Goal: Transaction & Acquisition: Purchase product/service

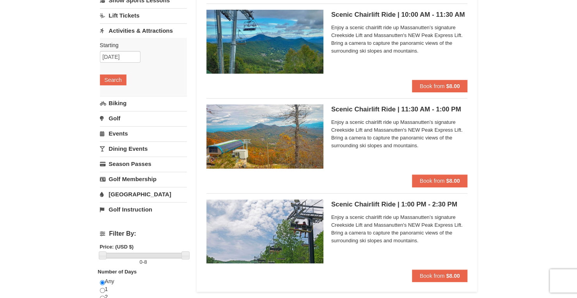
scroll to position [75, 0]
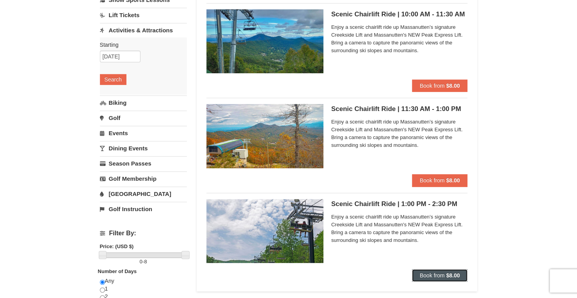
click at [437, 276] on span "Book from" at bounding box center [432, 276] width 25 height 6
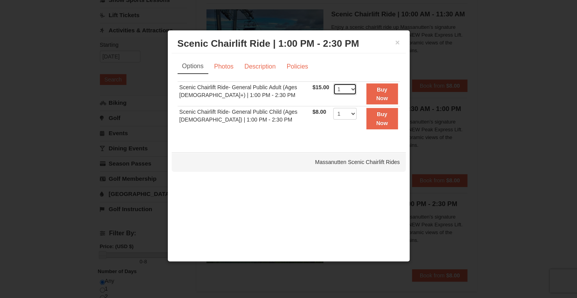
click at [345, 92] on select "1 2 3 4 5 6 7 8 9 10 11 12 13 14 15 16 17 18 19 20 21 22" at bounding box center [344, 89] width 23 height 12
select select "2"
click at [333, 83] on select "1 2 3 4 5 6 7 8 9 10 11 12 13 14 15 16 17 18 19 20 21 22" at bounding box center [344, 89] width 23 height 12
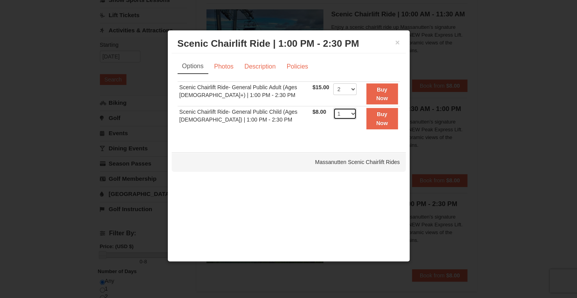
click at [337, 113] on select "1 2 3 4 5 6 7 8 9 10 11 12 13 14 15 16 17 18 19 20 21 22" at bounding box center [344, 114] width 23 height 12
click at [344, 113] on select "1 2 3 4 5 6 7 8 9 10 11 12 13 14 15 16 17 18 19 20 21 22" at bounding box center [344, 114] width 23 height 12
click at [214, 69] on link "Photos" at bounding box center [224, 66] width 30 height 15
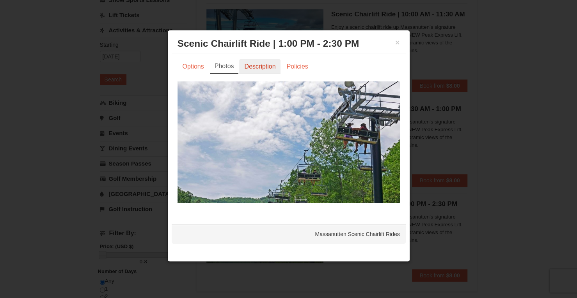
click at [244, 66] on link "Description" at bounding box center [259, 66] width 41 height 15
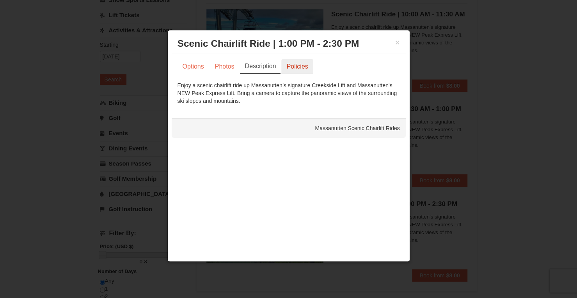
click at [297, 65] on link "Policies" at bounding box center [297, 66] width 32 height 15
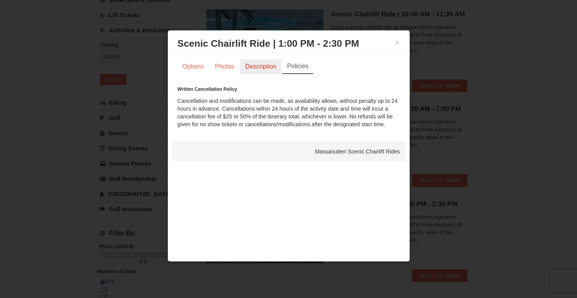
click at [251, 69] on link "Description" at bounding box center [260, 66] width 41 height 15
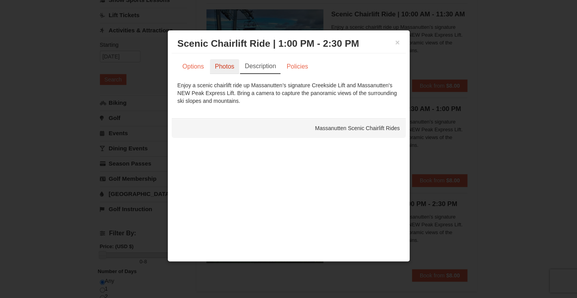
click at [225, 68] on link "Photos" at bounding box center [225, 66] width 30 height 15
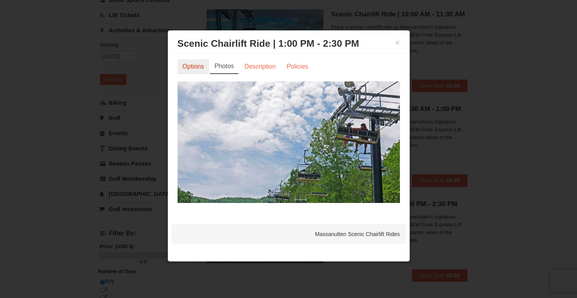
click at [199, 68] on link "Options" at bounding box center [193, 66] width 32 height 15
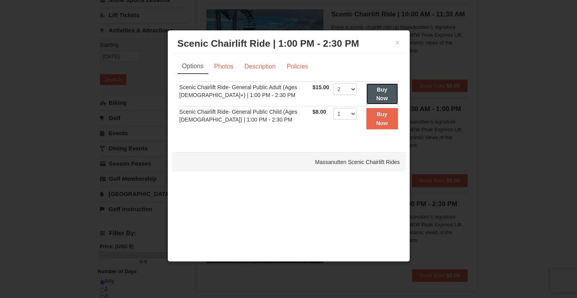
click at [378, 98] on strong "Buy Now" at bounding box center [382, 94] width 12 height 15
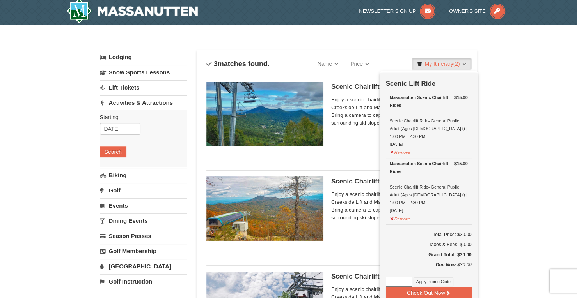
scroll to position [44, 0]
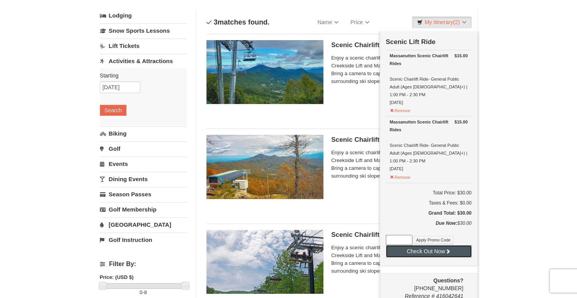
click at [443, 245] on button "Check Out Now" at bounding box center [429, 251] width 86 height 12
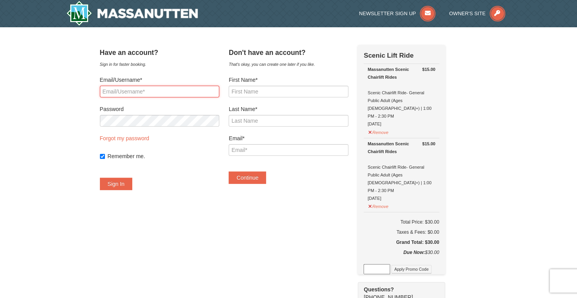
click at [198, 95] on input "Email/Username*" at bounding box center [159, 92] width 119 height 12
type input "tellajalakrishna@gmail.com"
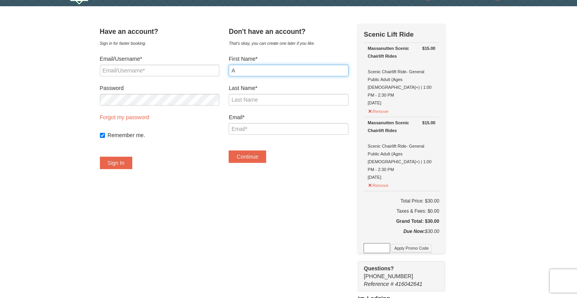
scroll to position [22, 0]
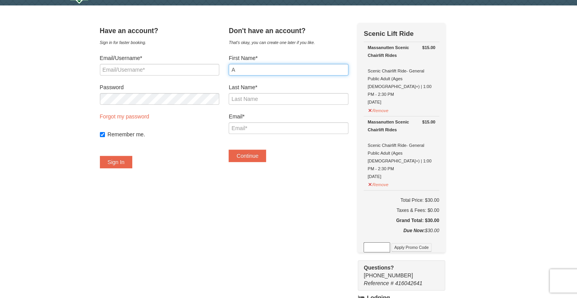
click at [257, 72] on input "A" at bounding box center [287, 70] width 119 height 12
type input "Advaith Krishna Teja"
type input "Thellajala"
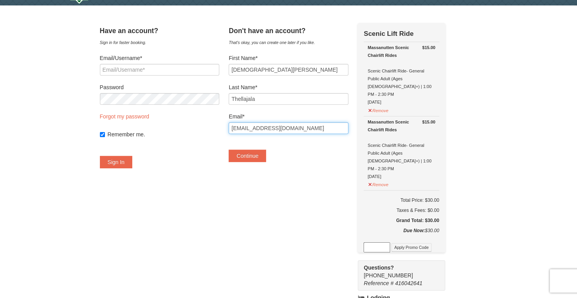
click at [299, 133] on input "athellajala3@gatech.edu" at bounding box center [287, 128] width 119 height 12
type input "tellajalakrishna@gmail.com"
click at [302, 160] on div "Continue" at bounding box center [287, 152] width 119 height 20
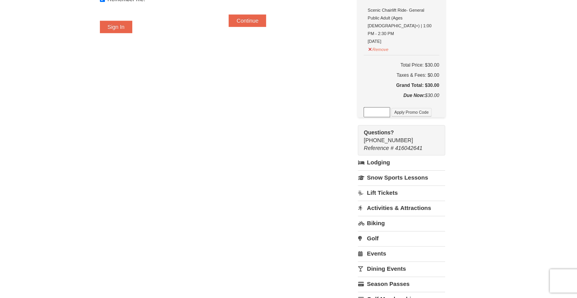
scroll to position [0, 0]
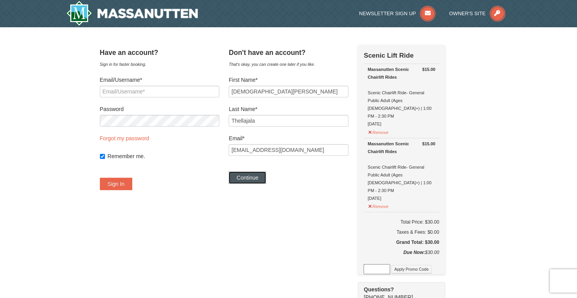
click at [253, 177] on button "Continue" at bounding box center [246, 178] width 37 height 12
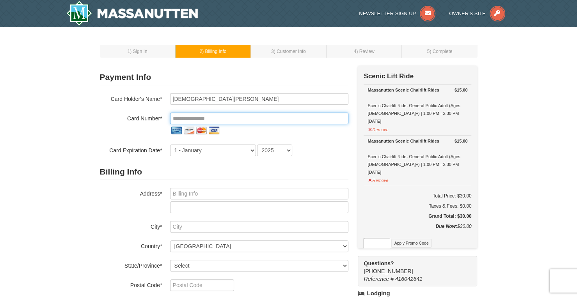
click at [243, 118] on input "tel" at bounding box center [259, 119] width 178 height 12
type input "**********"
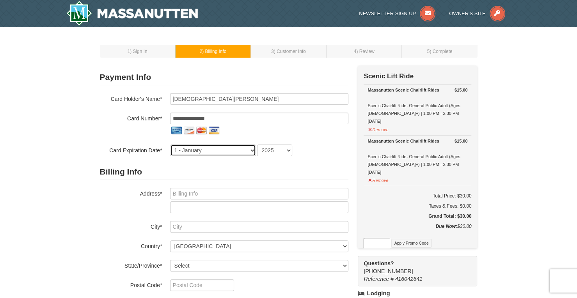
select select "7"
select select "2030"
click at [72, 133] on div "1 ) Sign In 2 ) Billing Info 3 ) Customer Info ) Review ×" at bounding box center [288, 260] width 577 height 466
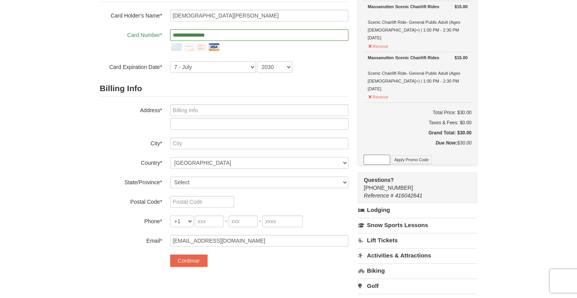
scroll to position [84, 0]
click at [202, 105] on input "text" at bounding box center [259, 110] width 178 height 12
type input "13511 Stargazer Terrace"
type input "Centreville"
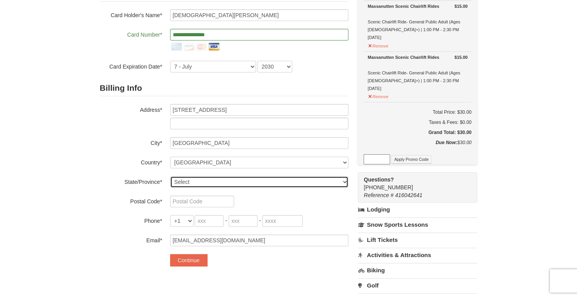
select select "VA"
type input "20120"
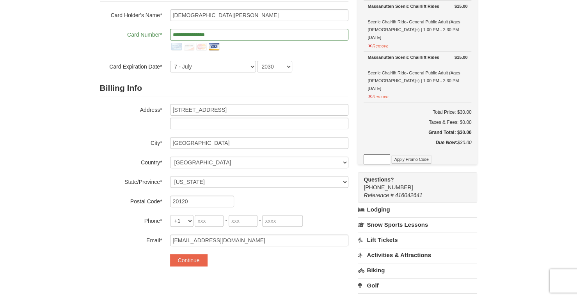
type input "470"
type input "272"
type input "5942"
click at [112, 151] on div "Billing Info Address* 13511 Stargazer Terrace City* Centreville Country* ----- …" at bounding box center [224, 163] width 248 height 166
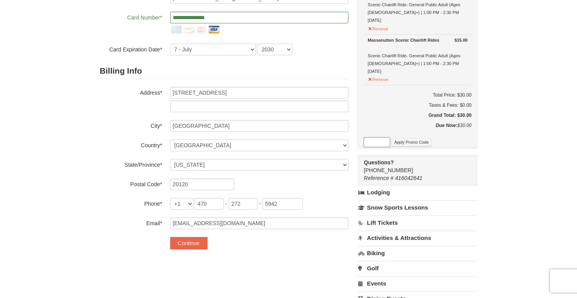
scroll to position [0, 0]
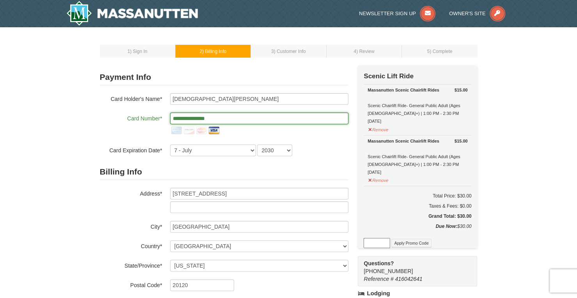
click at [250, 115] on input "**********" at bounding box center [259, 119] width 178 height 12
click at [101, 133] on div "**********" at bounding box center [224, 125] width 248 height 24
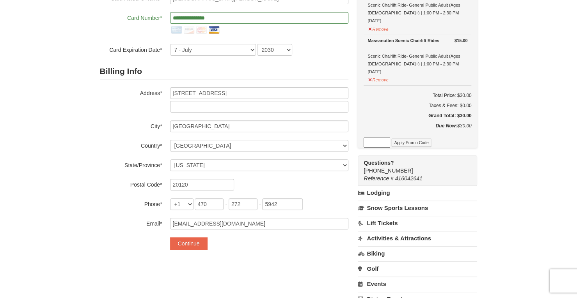
scroll to position [73, 0]
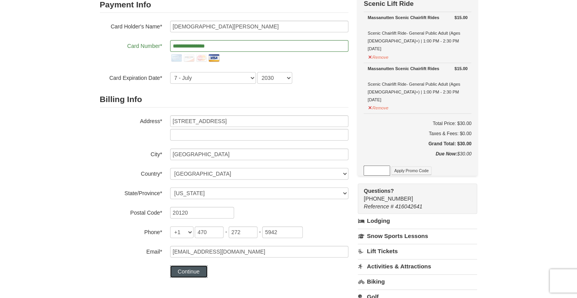
click at [179, 272] on button "Continue" at bounding box center [188, 272] width 37 height 12
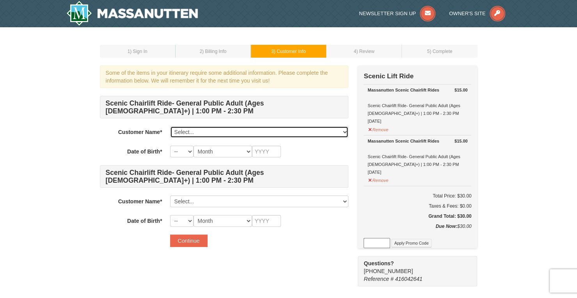
click at [200, 130] on select "Select... Advaith Krishna Teja Thellajala Add New..." at bounding box center [259, 132] width 178 height 12
select select "28256470"
click at [170, 126] on select "Select... Advaith Krishna Teja Thellajala Add New..." at bounding box center [259, 132] width 178 height 12
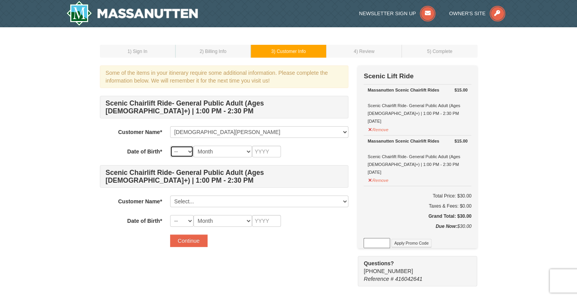
click at [177, 154] on select "-- 01 02 03 04 05 06 07 08 09 10 11 12 13 14 15 16 17 18 19 20 21 22 23 24 25 2…" at bounding box center [181, 152] width 23 height 12
select select "18"
click at [170, 146] on select "-- 01 02 03 04 05 06 07 08 09 10 11 12 13 14 15 16 17 18 19 20 21 22 23 24 25 2…" at bounding box center [181, 152] width 23 height 12
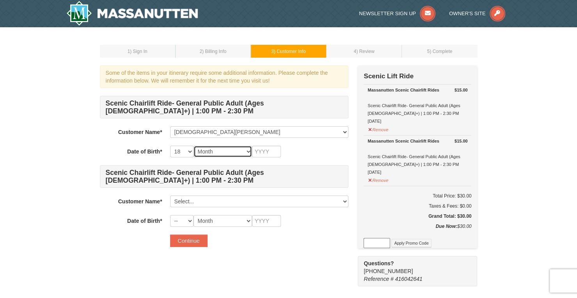
click at [208, 151] on select "Month January February March April May June July August September October Novem…" at bounding box center [222, 152] width 58 height 12
select select "06"
click at [193, 146] on select "Month January February March April May June July August September October Novem…" at bounding box center [222, 152] width 58 height 12
click at [268, 151] on input "text" at bounding box center [266, 152] width 29 height 12
type input "1999"
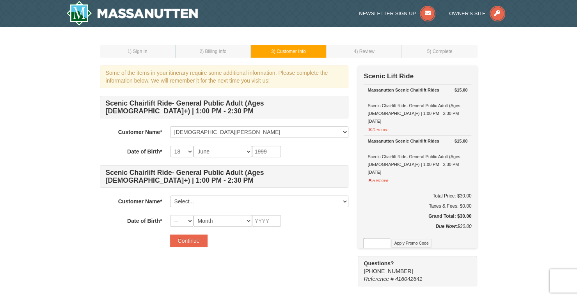
click at [308, 150] on div "-- 01 02 03 04 05 06 07 08 09 10 11 12 13 14 15 16 17 18 19 20 21 22 23 24 25 2…" at bounding box center [259, 152] width 178 height 12
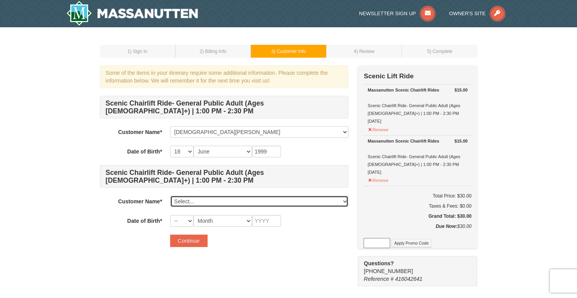
click at [239, 199] on select "Select... Advaith Krishna Teja Thellajala Add New..." at bounding box center [259, 202] width 178 height 12
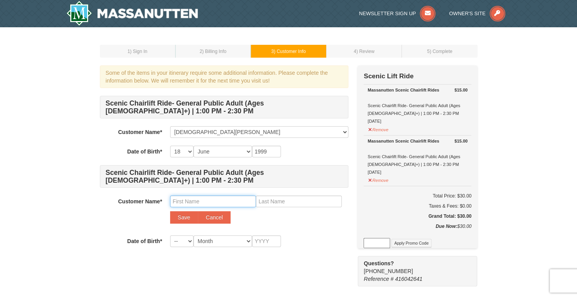
click at [211, 201] on input "text" at bounding box center [213, 202] width 86 height 12
click at [96, 210] on div "1 ) Sign In 2 ) Billing Info 3 ) Customer Info ) Review ) Complete ×" at bounding box center [288, 165] width 393 height 261
click at [221, 200] on input "text" at bounding box center [213, 202] width 86 height 12
type input "Utkal"
type input "Das"
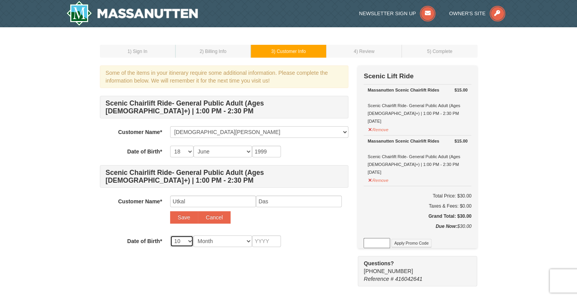
click at [186, 241] on select "-- 01 02 03 04 05 06 07 08 09 10 11 12 13 14 15 16 17 18 19 20 21 22 23 24 25 2…" at bounding box center [181, 241] width 23 height 12
select select "01"
click at [170, 235] on select "-- 01 02 03 04 05 06 07 08 09 10 11 12 13 14 15 16 17 18 19 20 21 22 23 24 25 2…" at bounding box center [181, 241] width 23 height 12
select select "04"
type input "1986"
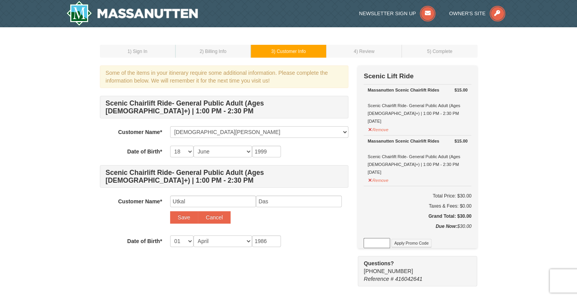
click at [332, 223] on div "Save Cancel" at bounding box center [259, 217] width 178 height 12
click at [189, 217] on button "Save" at bounding box center [184, 217] width 28 height 12
select select
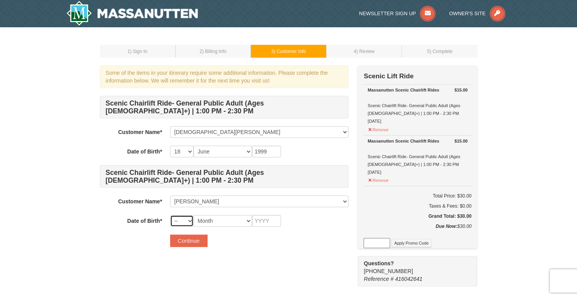
click at [184, 223] on select "-- 01 02 03 04 05 06 07 08 09 10 11 12 13 14 15 16 17 18 19 20 21 22 23 24 25 2…" at bounding box center [181, 221] width 23 height 12
select select "01"
click at [170, 215] on select "-- 01 02 03 04 05 06 07 08 09 10 11 12 13 14 15 16 17 18 19 20 21 22 23 24 25 2…" at bounding box center [181, 221] width 23 height 12
select select "04"
type input "1986"
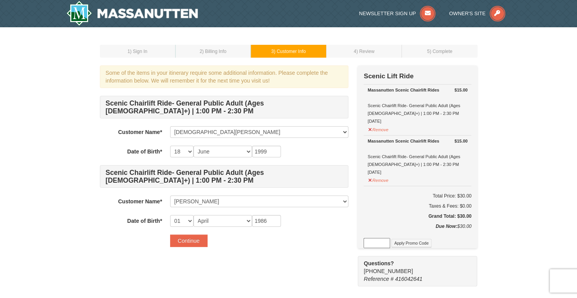
click at [255, 257] on div "Some of the items in your itinerary require some additional information. Please…" at bounding box center [288, 175] width 377 height 221
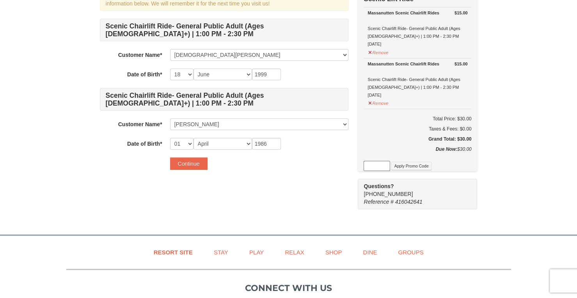
scroll to position [36, 0]
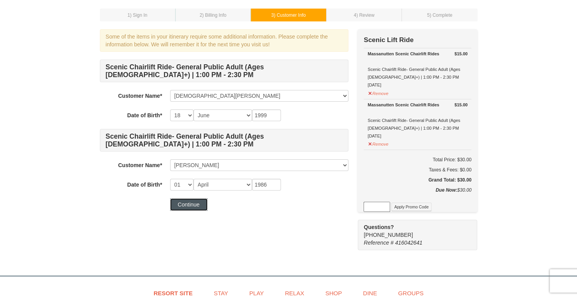
click at [198, 204] on button "Continue" at bounding box center [188, 204] width 37 height 12
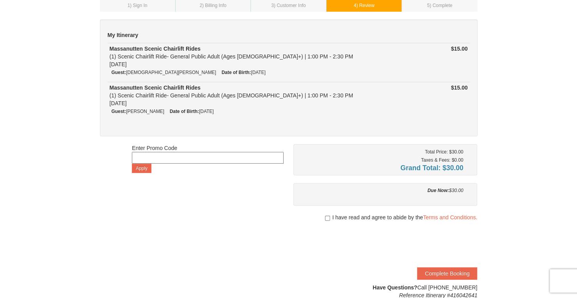
scroll to position [64, 0]
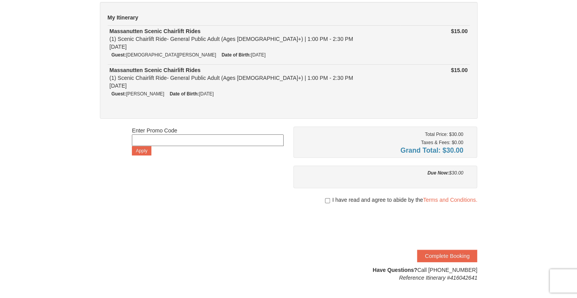
click at [328, 198] on div "I have read and agree to abide by the Terms and Conditions." at bounding box center [385, 200] width 184 height 8
click at [327, 199] on input "checkbox" at bounding box center [327, 201] width 5 height 6
checkbox input "true"
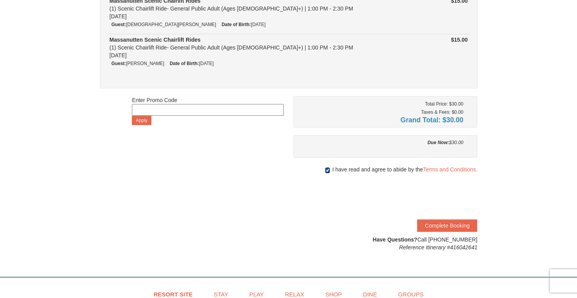
scroll to position [96, 0]
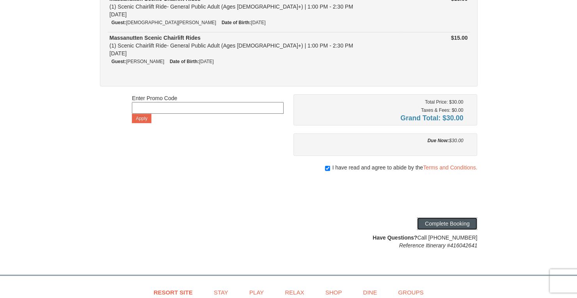
click at [464, 225] on button "Complete Booking" at bounding box center [447, 224] width 60 height 12
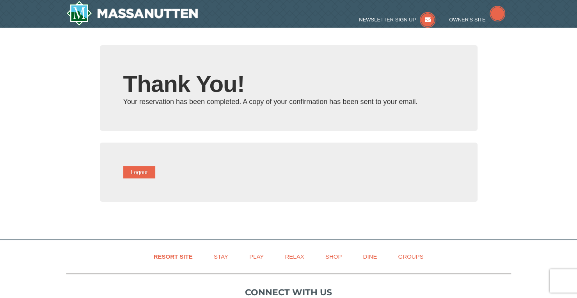
type input "[EMAIL_ADDRESS][DOMAIN_NAME]"
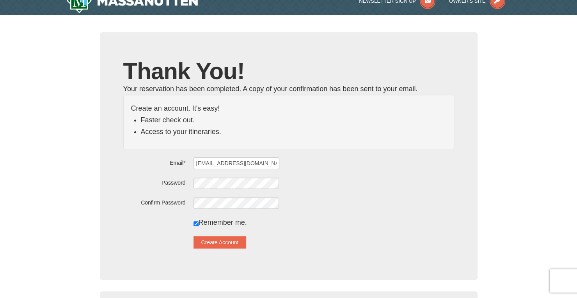
scroll to position [39, 0]
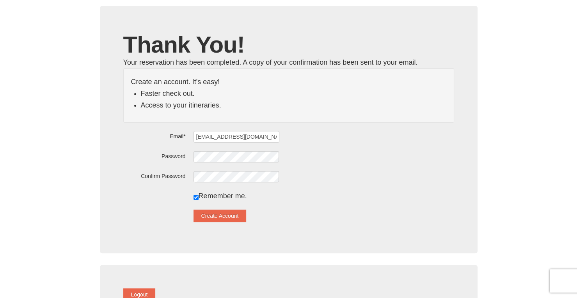
click at [309, 154] on div at bounding box center [323, 156] width 260 height 12
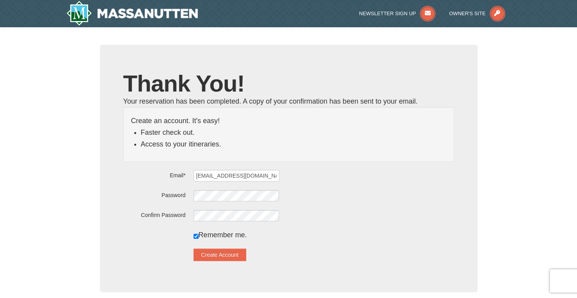
scroll to position [17, 0]
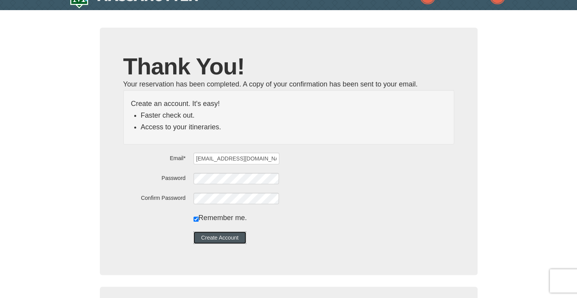
click at [242, 241] on button "Create Account" at bounding box center [219, 238] width 53 height 12
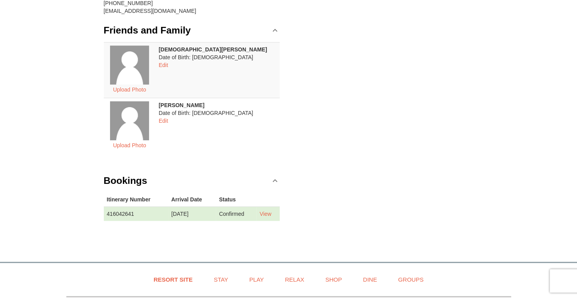
scroll to position [136, 0]
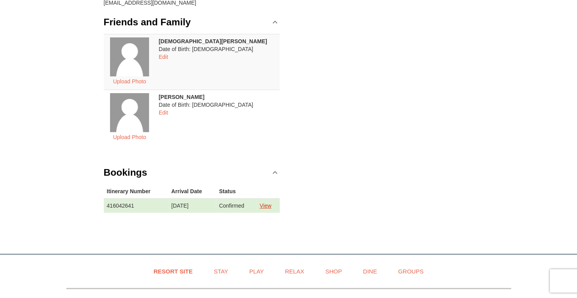
click at [269, 206] on link "View" at bounding box center [265, 206] width 12 height 6
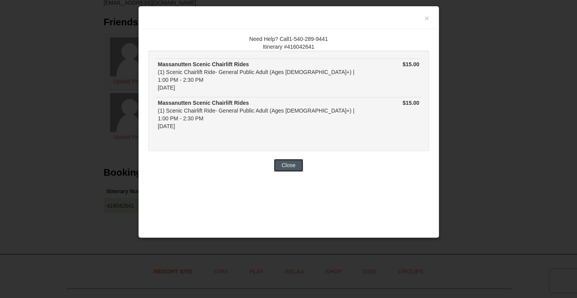
click at [294, 159] on button "Close" at bounding box center [289, 165] width 30 height 12
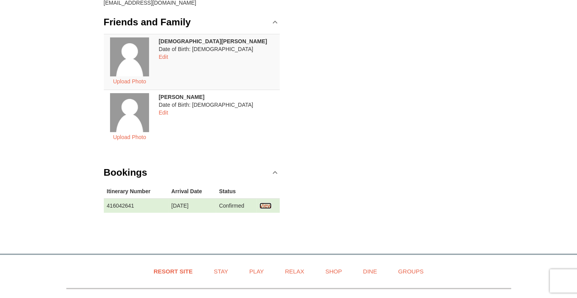
scroll to position [0, 0]
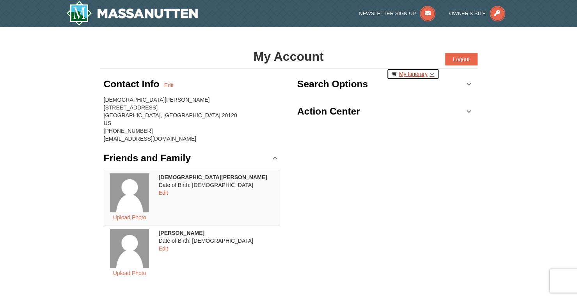
click at [429, 73] on link "My Itinerary" at bounding box center [412, 74] width 53 height 12
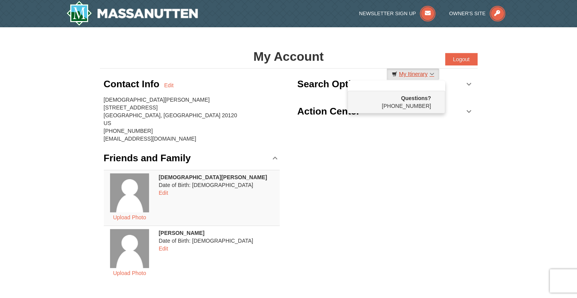
click at [419, 74] on link "My Itinerary" at bounding box center [412, 74] width 53 height 12
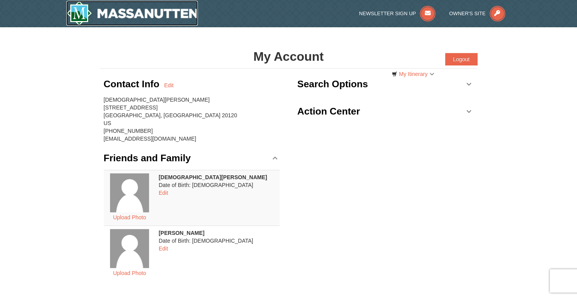
click at [163, 9] on img at bounding box center [132, 13] width 132 height 25
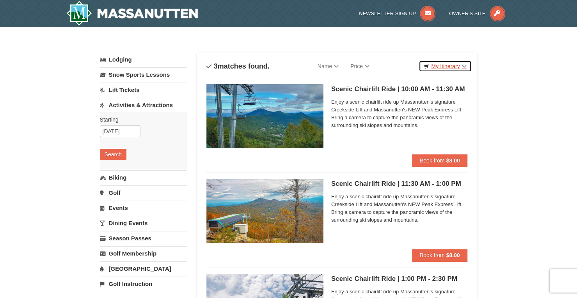
click at [453, 64] on link "My Itinerary" at bounding box center [444, 66] width 53 height 12
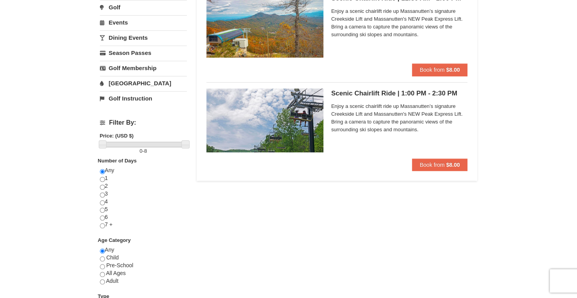
scroll to position [186, 0]
click at [429, 163] on span "Book from" at bounding box center [432, 164] width 25 height 6
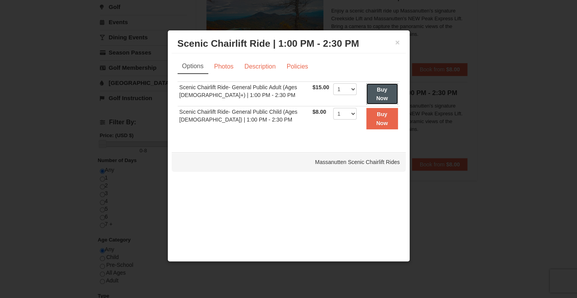
click at [386, 89] on button "Buy Now" at bounding box center [382, 93] width 32 height 21
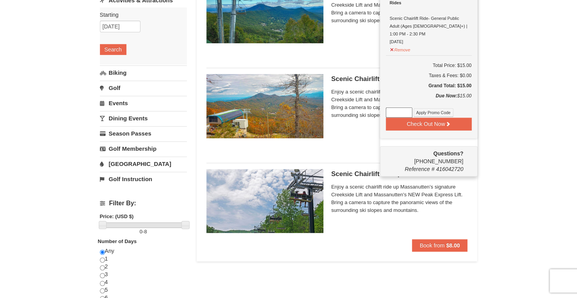
scroll to position [6, 0]
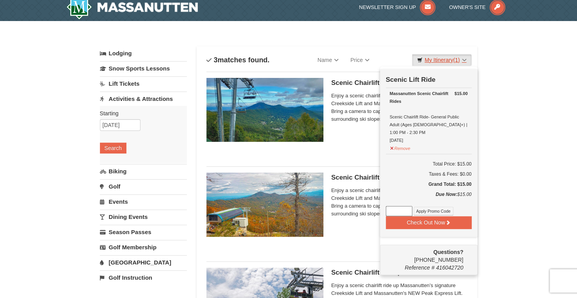
click at [430, 59] on link "My Itinerary (1)" at bounding box center [441, 60] width 59 height 12
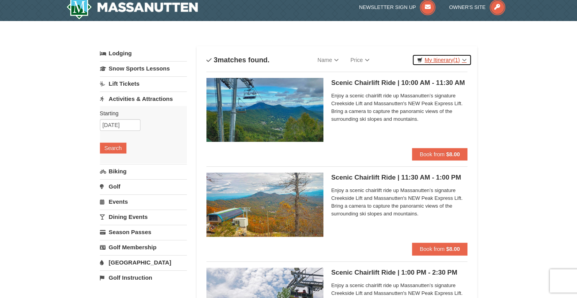
click at [430, 59] on link "My Itinerary (1)" at bounding box center [441, 60] width 59 height 12
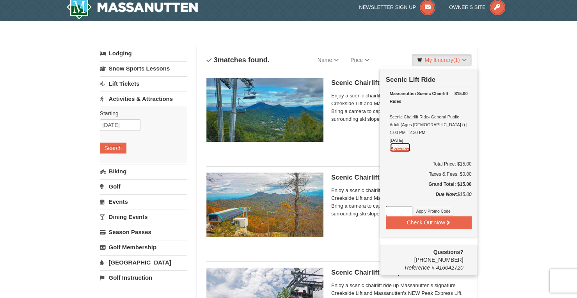
click at [398, 143] on button "Remove" at bounding box center [399, 148] width 21 height 10
